Goal: Task Accomplishment & Management: Manage account settings

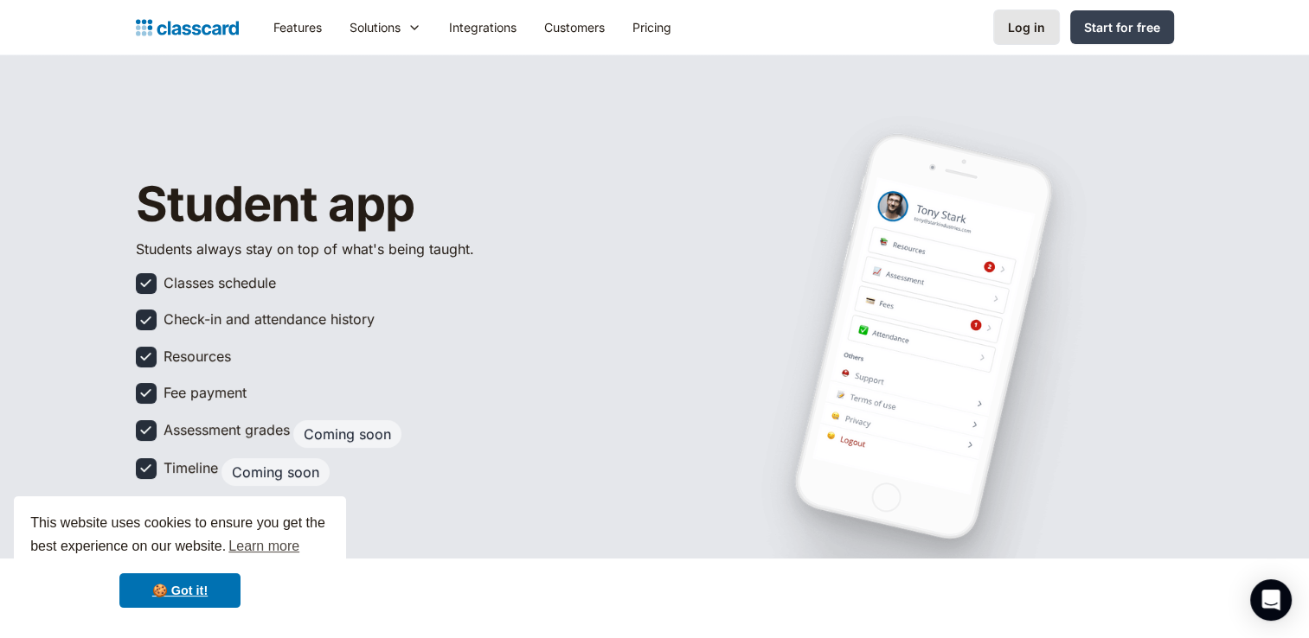
click at [1013, 30] on div "Log in" at bounding box center [1026, 27] width 37 height 18
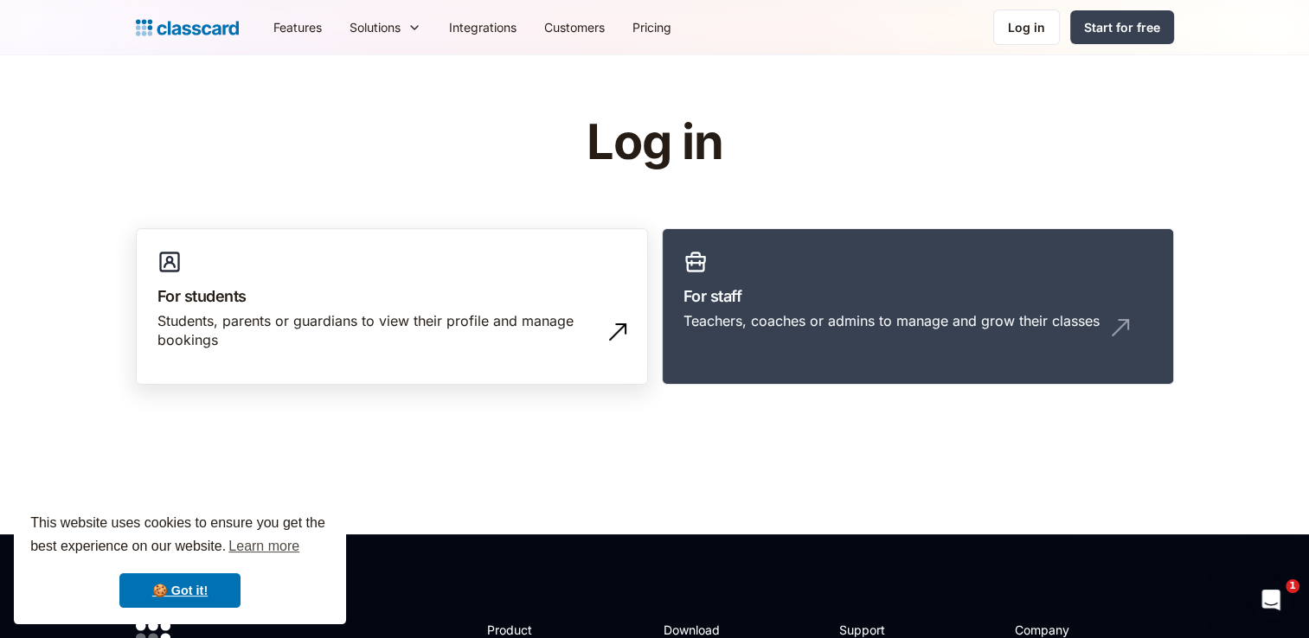
click at [534, 298] on h3 "For students" at bounding box center [391, 296] width 469 height 23
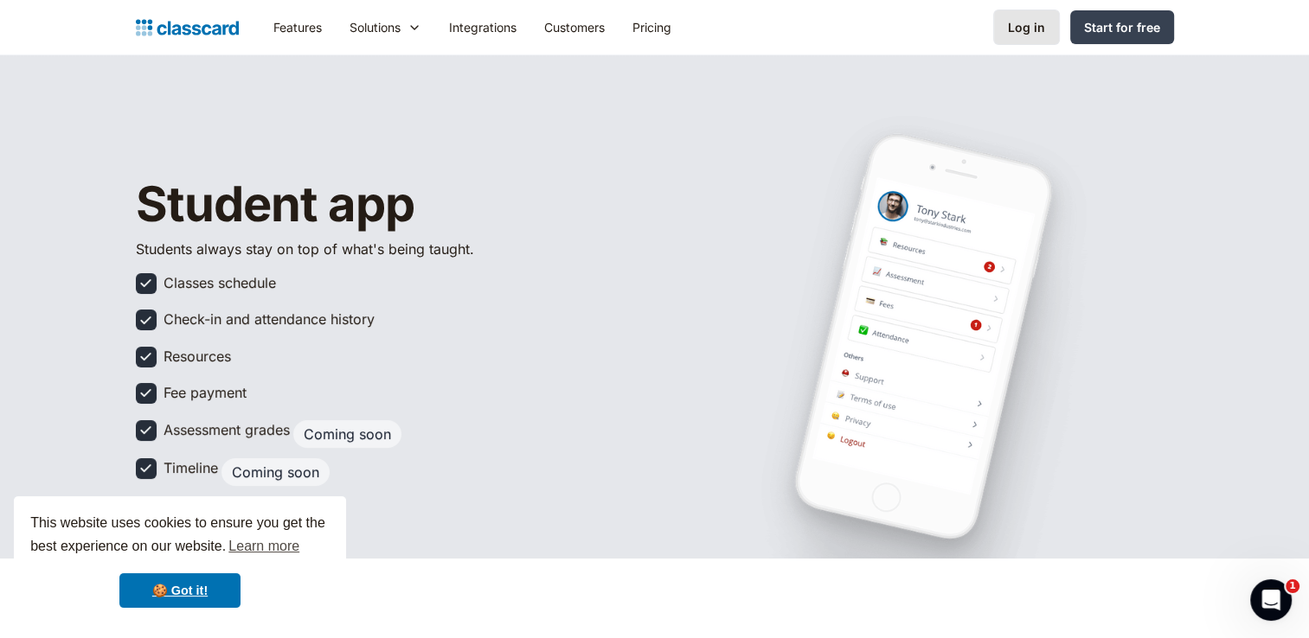
click at [1020, 36] on link "Log in" at bounding box center [1026, 27] width 67 height 35
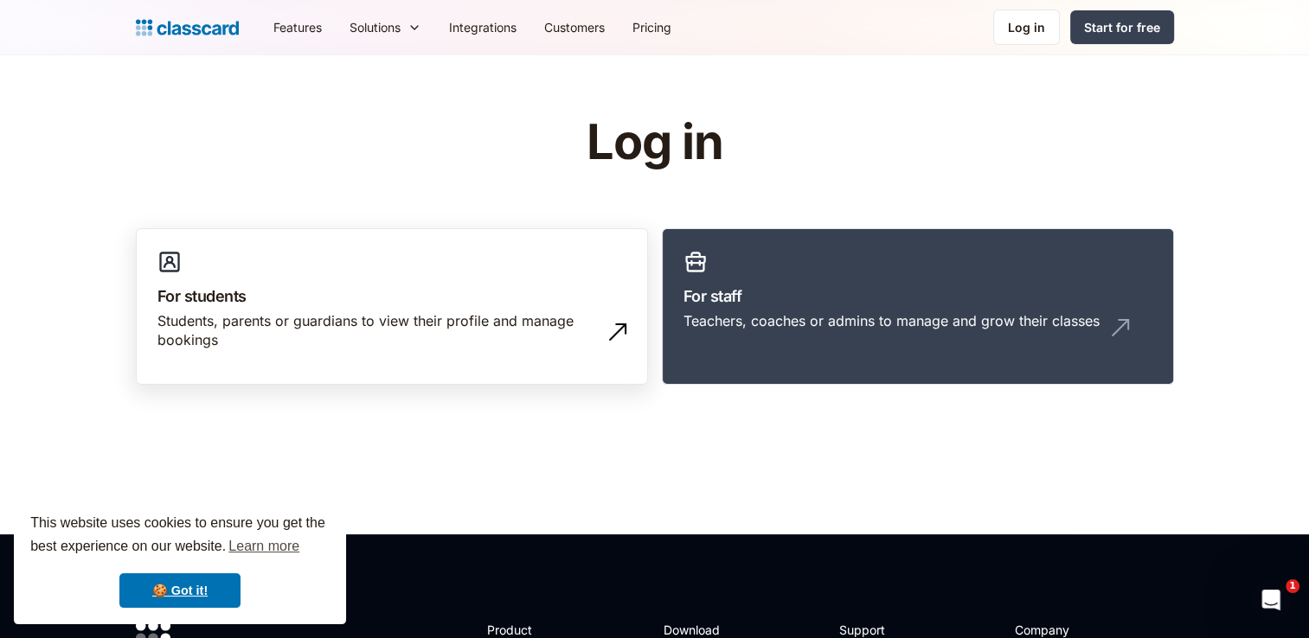
click at [459, 322] on div "Students, parents or guardians to view their profile and manage bookings" at bounding box center [374, 330] width 434 height 39
